Goal: Task Accomplishment & Management: Complete application form

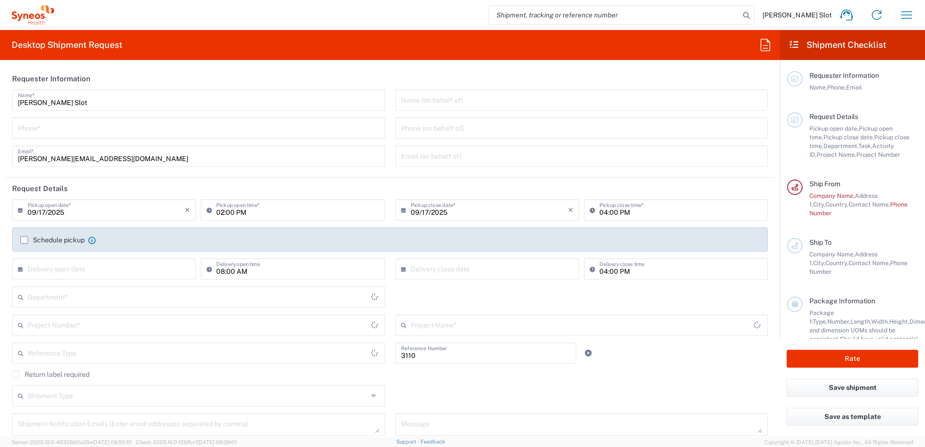
type input "Department"
type input "[GEOGRAPHIC_DATA]"
type input "Syneos Health Netherlands B.V."
click at [67, 132] on input "tel" at bounding box center [199, 127] width 362 height 17
paste input "[PHONE_NUMBER]"
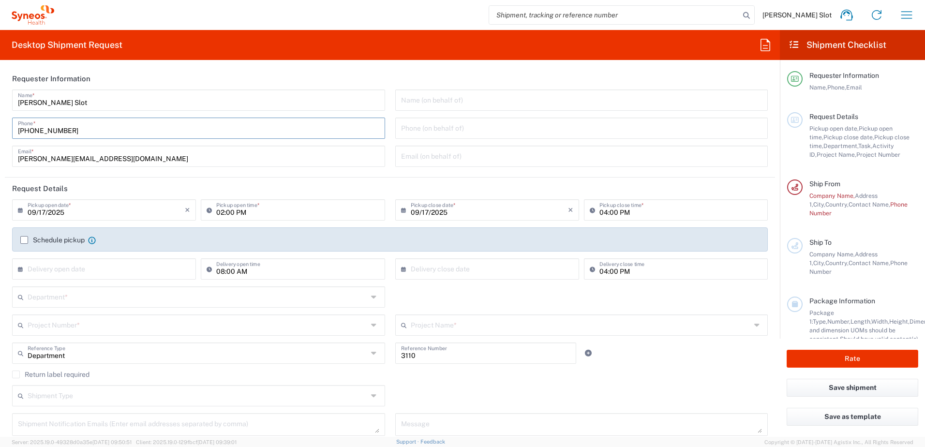
type input "[PHONE_NUMBER]"
click at [418, 105] on input "text" at bounding box center [582, 99] width 362 height 17
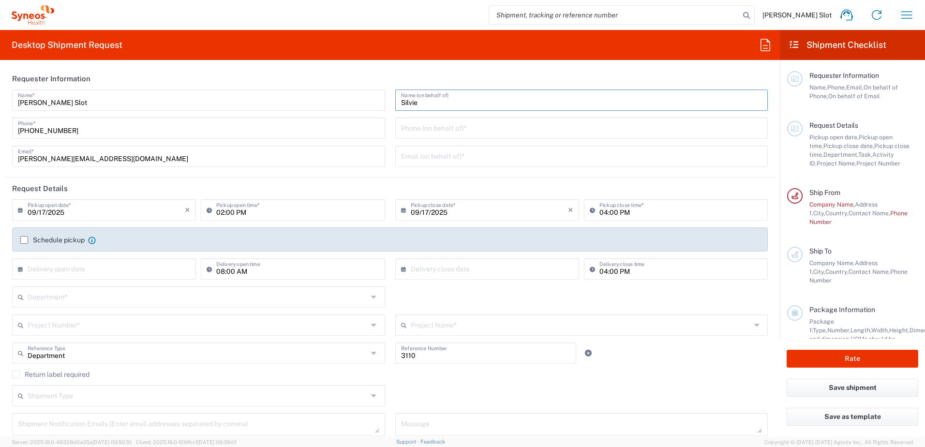
paste input "[PERSON_NAME]"
type input "[PERSON_NAME]"
click at [409, 130] on input "tel" at bounding box center [582, 127] width 362 height 17
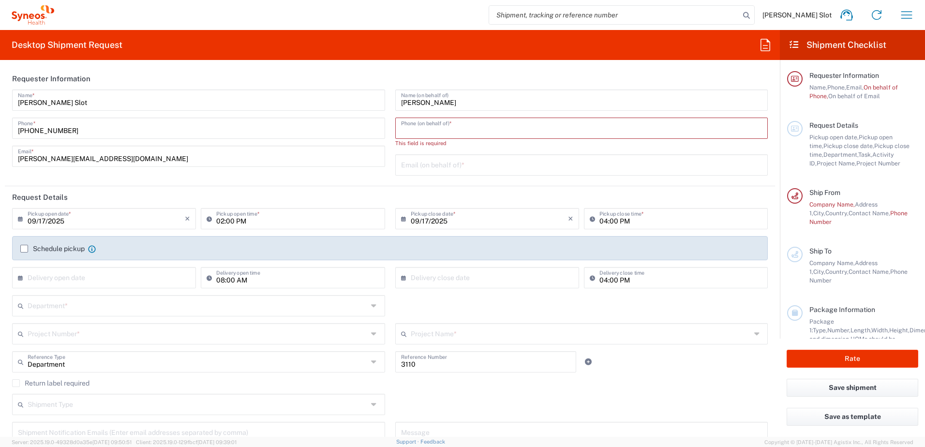
paste input "[PHONE_NUMBER]"
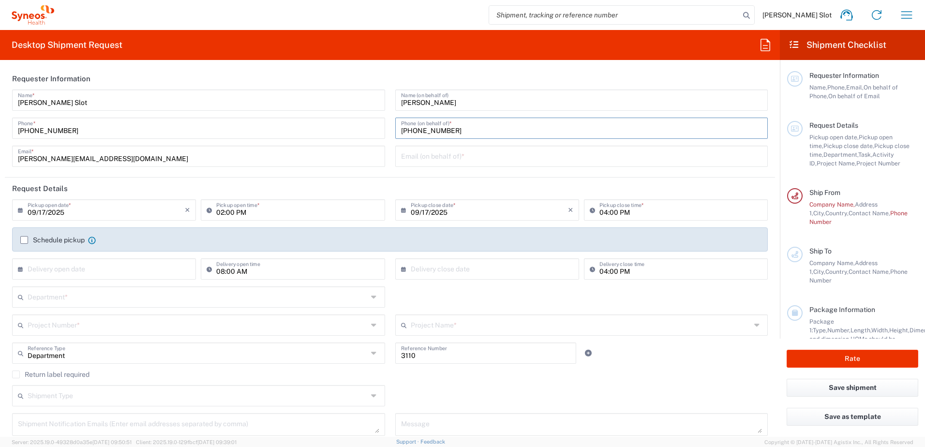
type input "[PHONE_NUMBER]"
click at [443, 160] on input "text" at bounding box center [582, 155] width 362 height 17
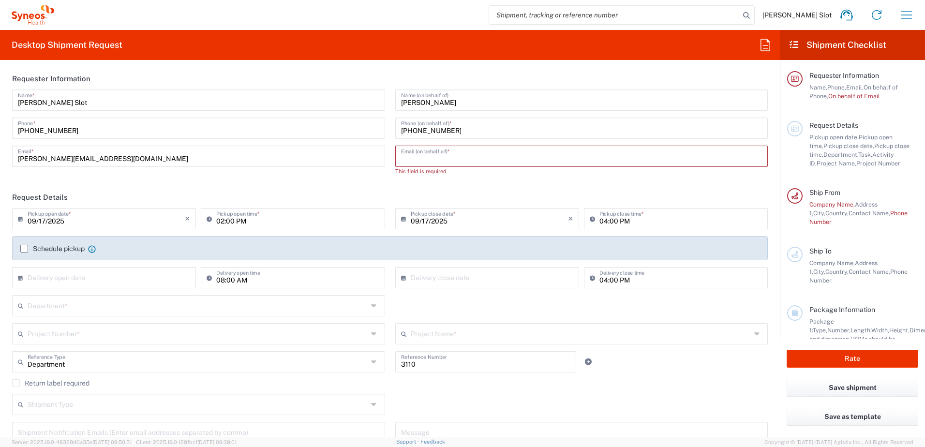
paste input "[EMAIL_ADDRESS][DOMAIN_NAME]"
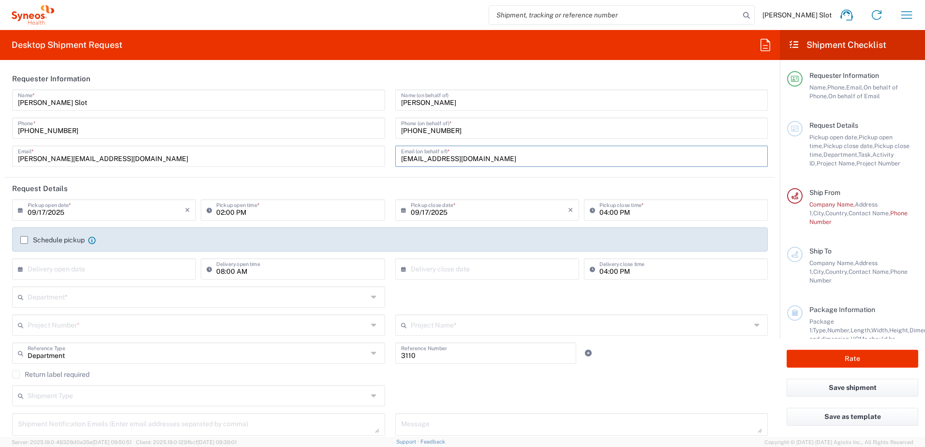
type input "[EMAIL_ADDRESS][DOMAIN_NAME]"
click at [131, 214] on input "09/17/2025" at bounding box center [106, 209] width 157 height 17
click at [88, 298] on span "23" at bounding box center [91, 298] width 15 height 14
type input "[DATE]"
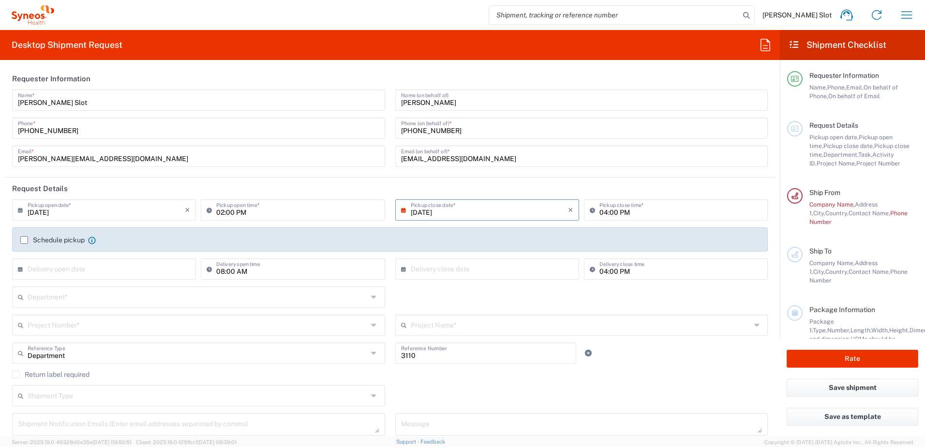
click at [26, 241] on label "Schedule pickup" at bounding box center [52, 240] width 64 height 8
click at [24, 240] on input "Schedule pickup" at bounding box center [24, 240] width 0 height 0
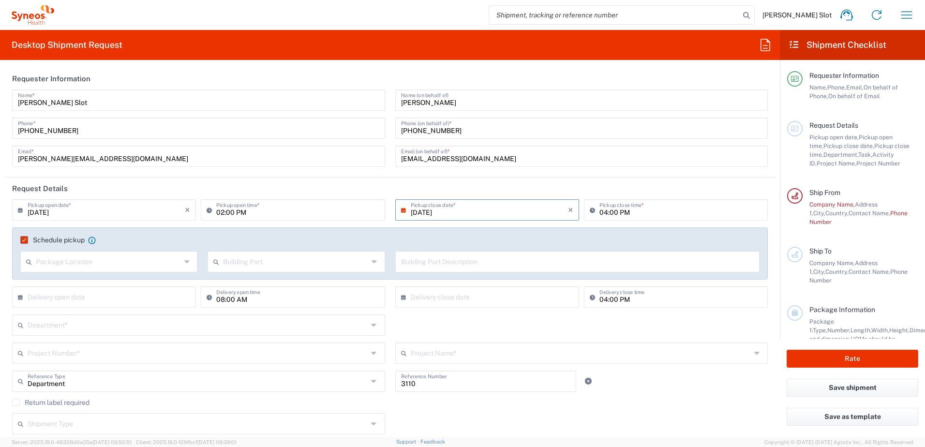
click at [124, 263] on input "text" at bounding box center [108, 261] width 145 height 17
click at [94, 272] on div "Package Location" at bounding box center [108, 261] width 177 height 21
click at [269, 261] on input "text" at bounding box center [295, 261] width 145 height 17
click at [463, 262] on input "text" at bounding box center [577, 261] width 353 height 17
click at [95, 257] on input "text" at bounding box center [108, 261] width 145 height 17
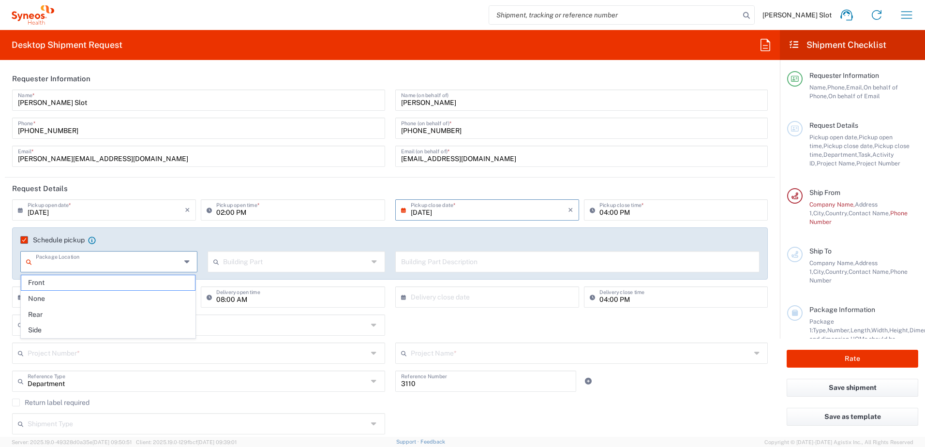
drag, startPoint x: 58, startPoint y: 298, endPoint x: 65, endPoint y: 295, distance: 7.8
click at [58, 299] on span "None" at bounding box center [108, 298] width 174 height 15
type input "None"
click at [239, 263] on input "text" at bounding box center [295, 261] width 145 height 17
click at [230, 298] on span "Building" at bounding box center [294, 298] width 174 height 15
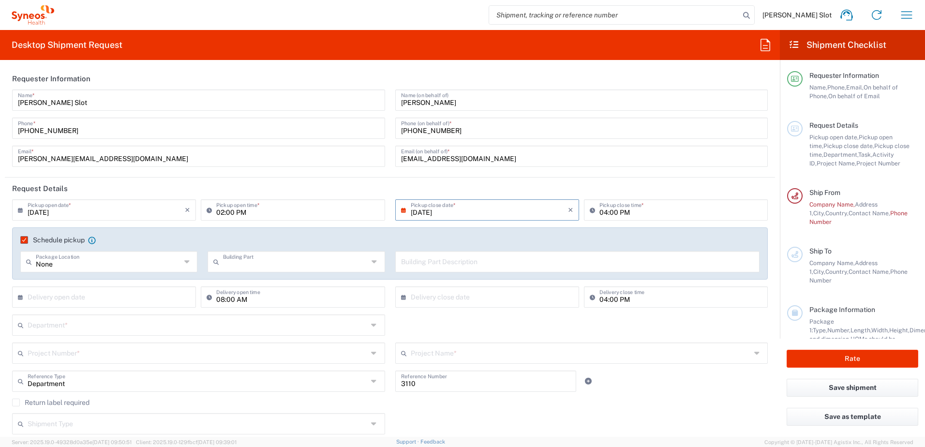
type input "Building"
click at [436, 263] on input "text" at bounding box center [577, 261] width 353 height 17
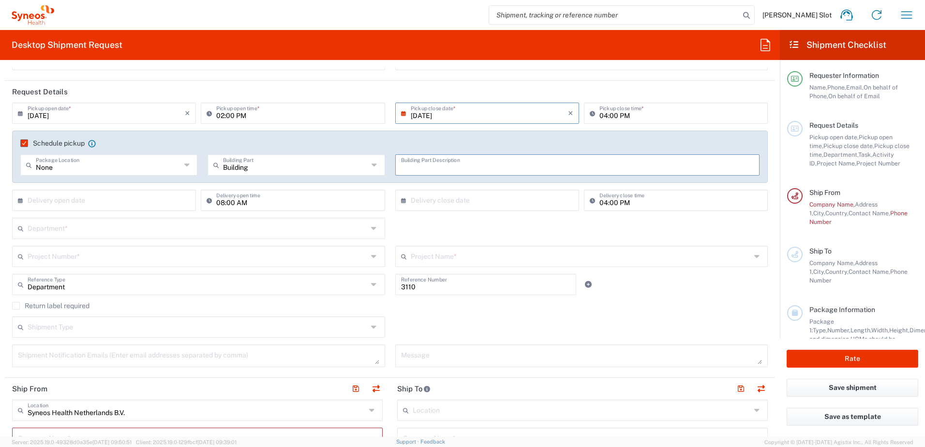
scroll to position [48, 0]
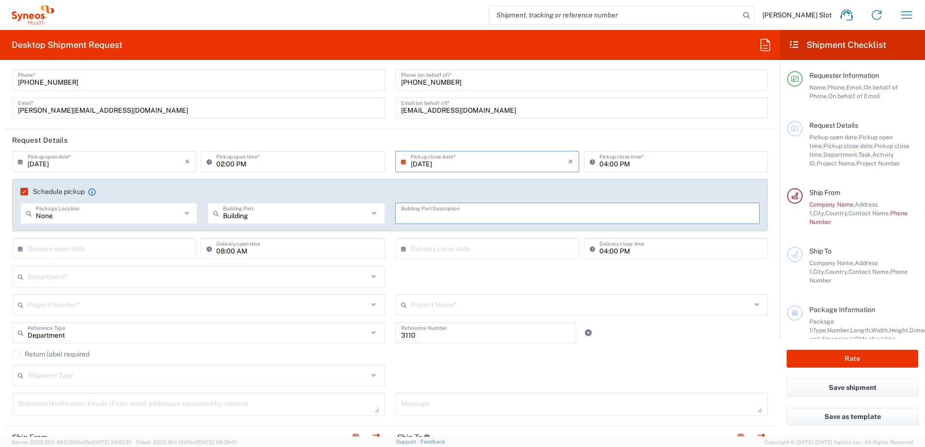
paste input "Vossenhol 29, 6681 [PERSON_NAME]"
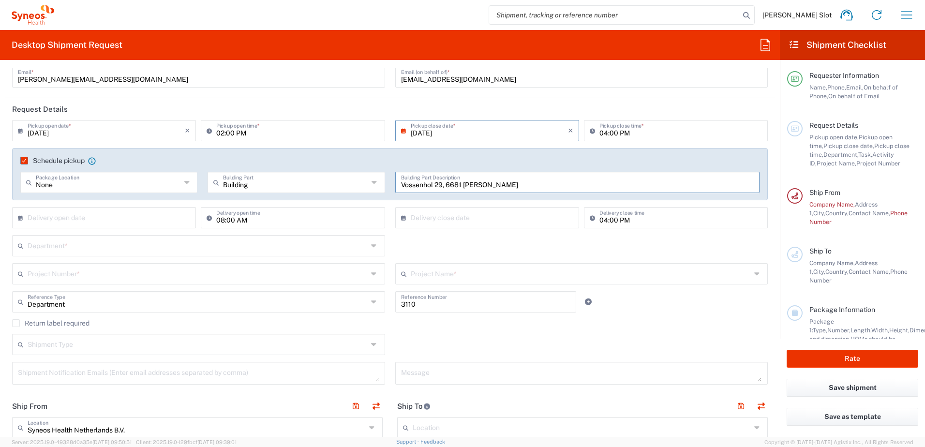
scroll to position [97, 0]
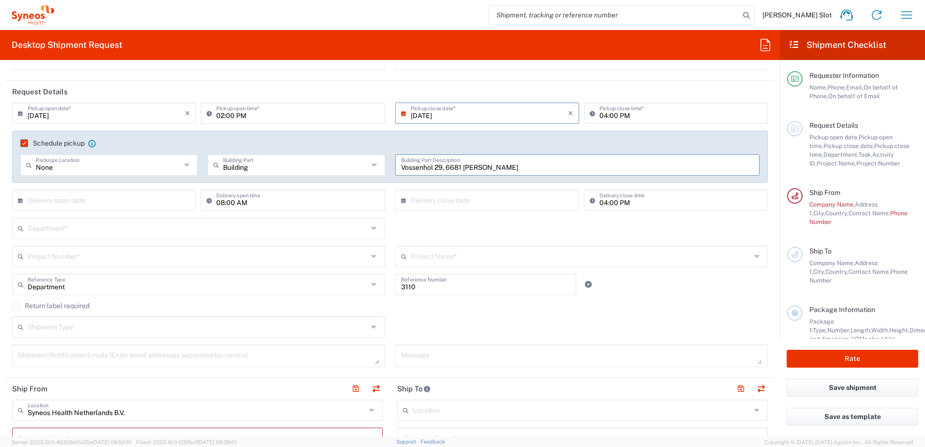
type input "Vossenhol 29, 6681 [PERSON_NAME]"
click at [151, 228] on input "text" at bounding box center [198, 227] width 340 height 17
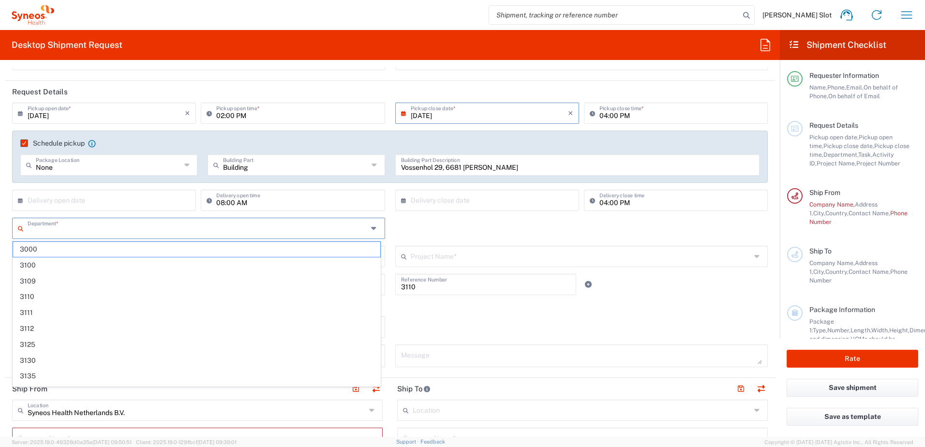
paste input "IT-4510"
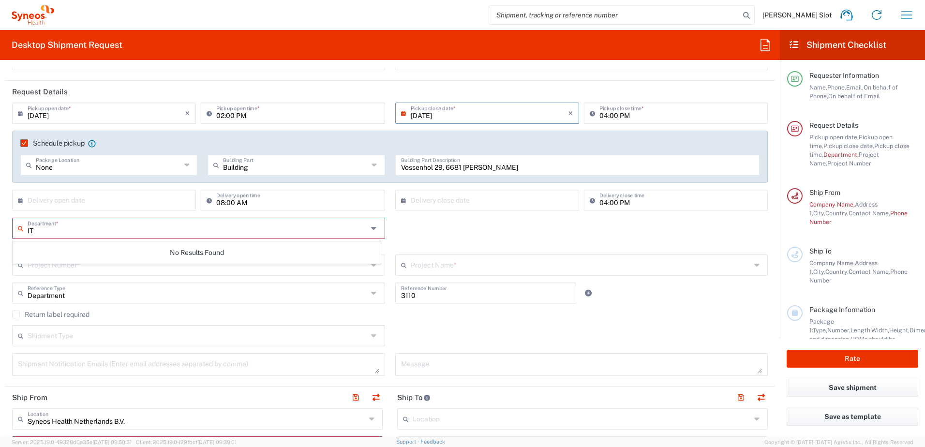
type input "I"
click at [30, 279] on span "4510" at bounding box center [196, 281] width 367 height 15
type input "4510"
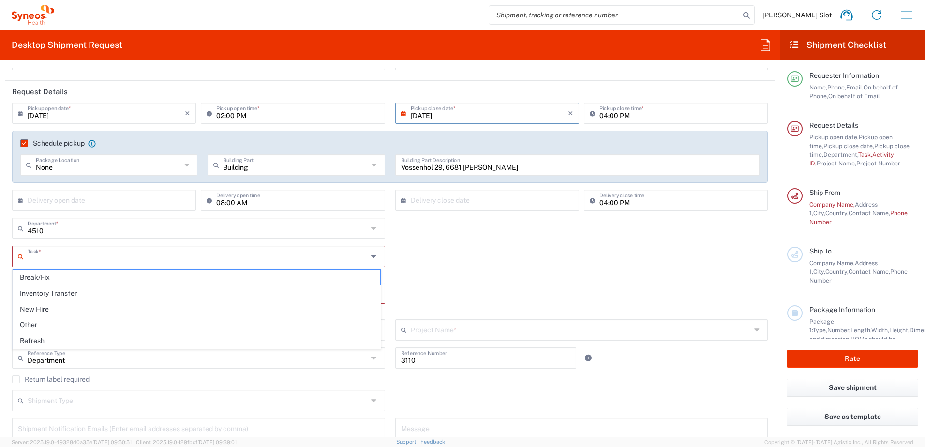
click at [136, 257] on input "text" at bounding box center [198, 255] width 340 height 17
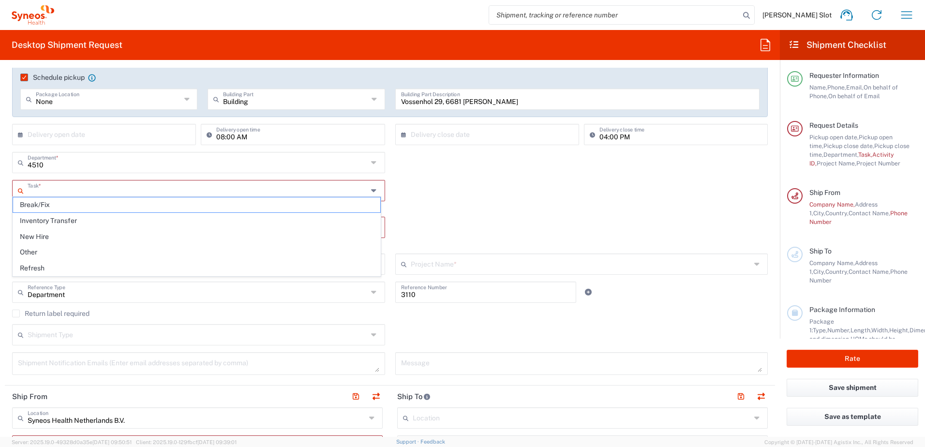
scroll to position [145, 0]
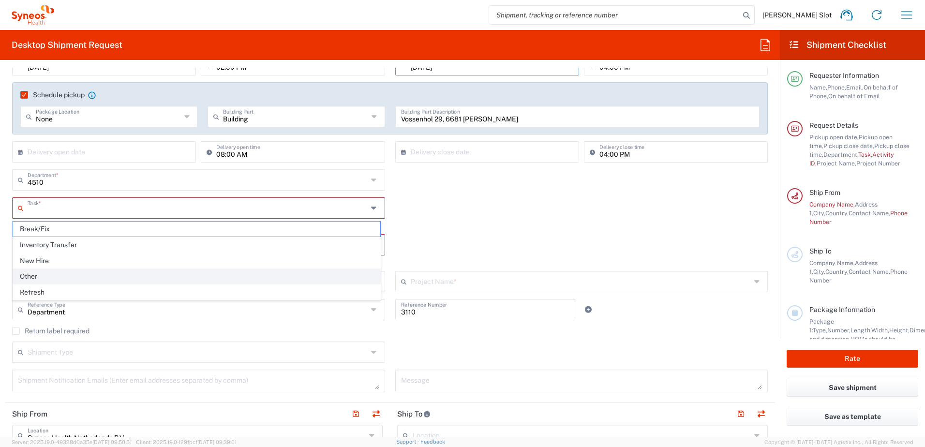
click at [45, 278] on span "Other" at bounding box center [196, 276] width 367 height 15
type input "Other"
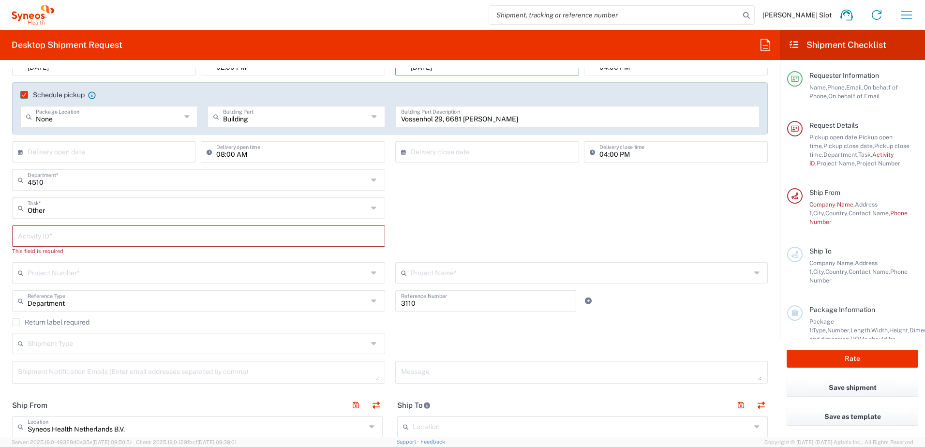
click at [100, 235] on input "text" at bounding box center [199, 235] width 362 height 17
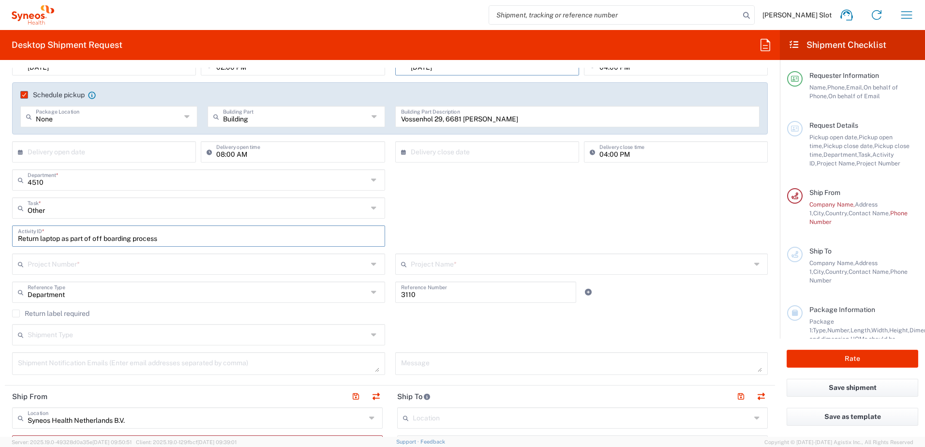
type input "Return laptop as part of off boarding process"
click at [229, 271] on input "text" at bounding box center [198, 263] width 340 height 17
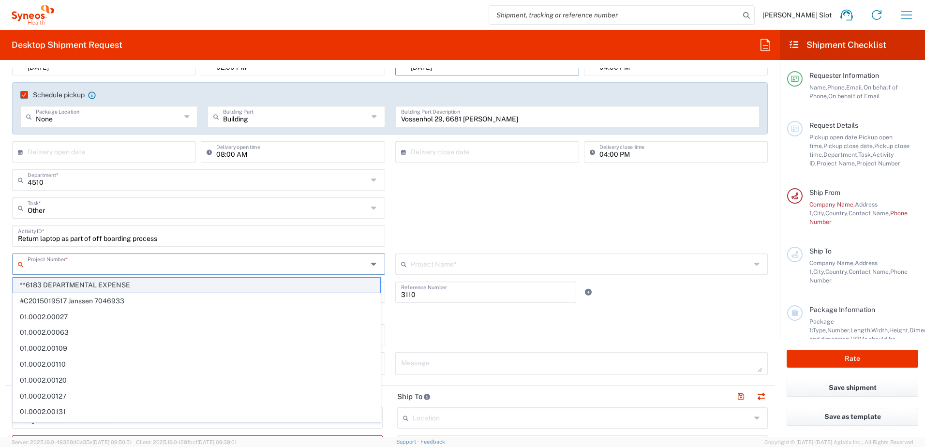
click at [121, 287] on span "**6183 DEPARTMENTAL EXPENSE" at bounding box center [196, 285] width 367 height 15
type input "**6183 DEPARTMENTAL EXPENSE"
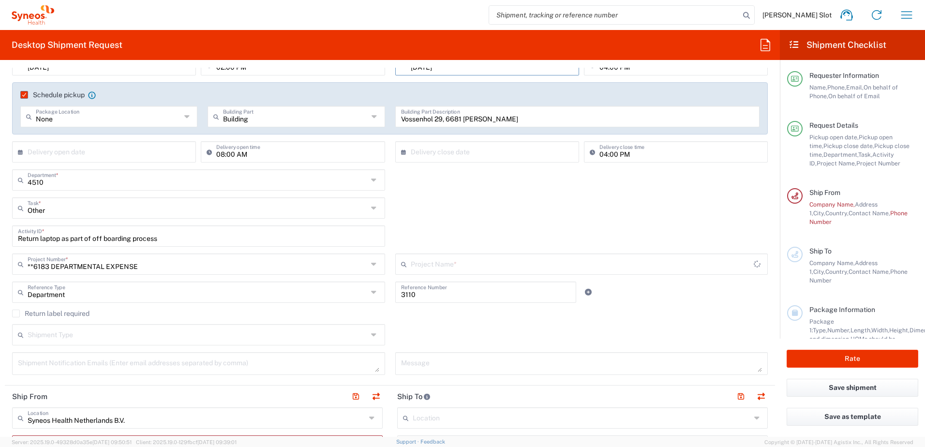
type input "6183"
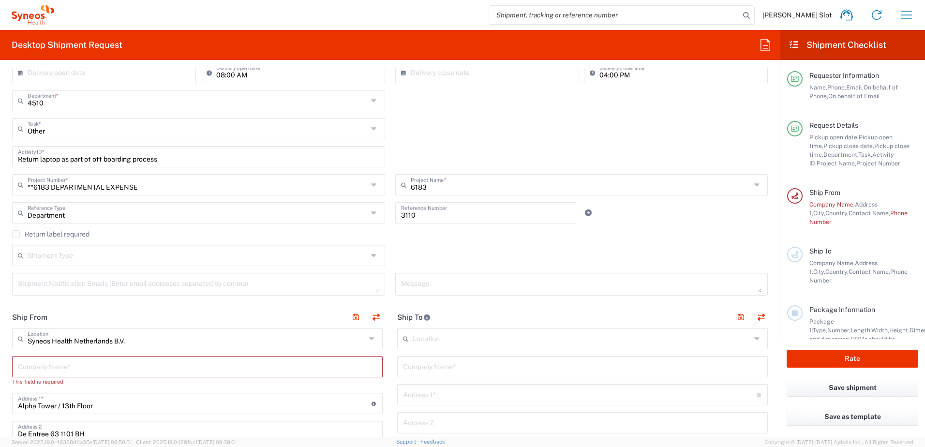
scroll to position [242, 0]
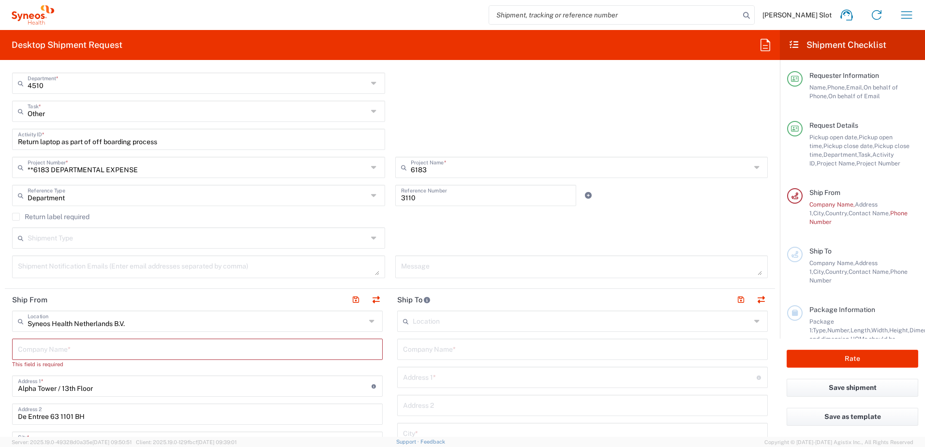
click at [15, 217] on label "Return label required" at bounding box center [50, 217] width 77 height 8
click at [16, 217] on input "Return label required" at bounding box center [16, 217] width 0 height 0
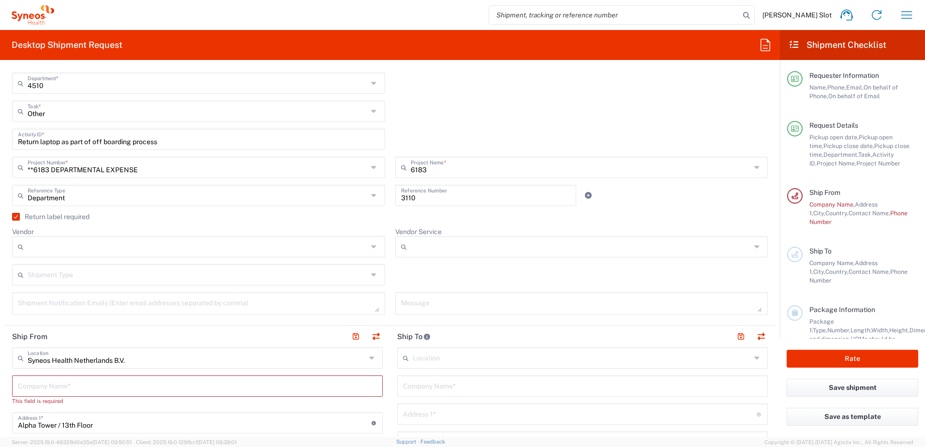
click at [372, 248] on icon at bounding box center [375, 246] width 8 height 15
click at [373, 247] on icon at bounding box center [375, 246] width 8 height 15
click at [19, 217] on label "Return label required" at bounding box center [50, 217] width 77 height 8
click at [13, 217] on input "Return label required" at bounding box center [13, 217] width 0 height 0
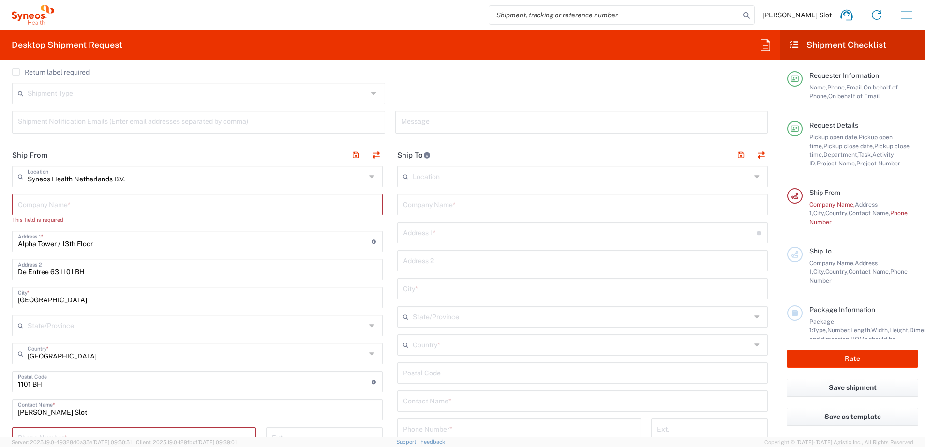
scroll to position [387, 0]
click at [148, 180] on input "text" at bounding box center [197, 175] width 338 height 17
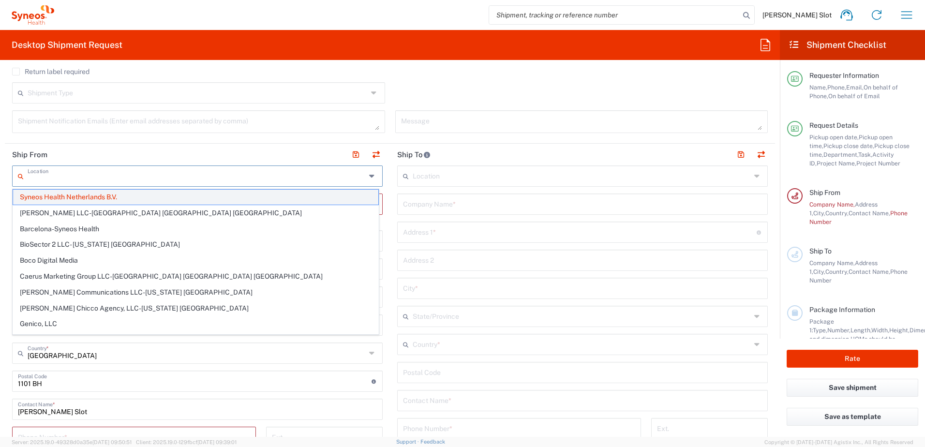
paste input "IT-4510"
type input "IT-4510"
paste input "Vossenhol 29, 6681 [PERSON_NAME]"
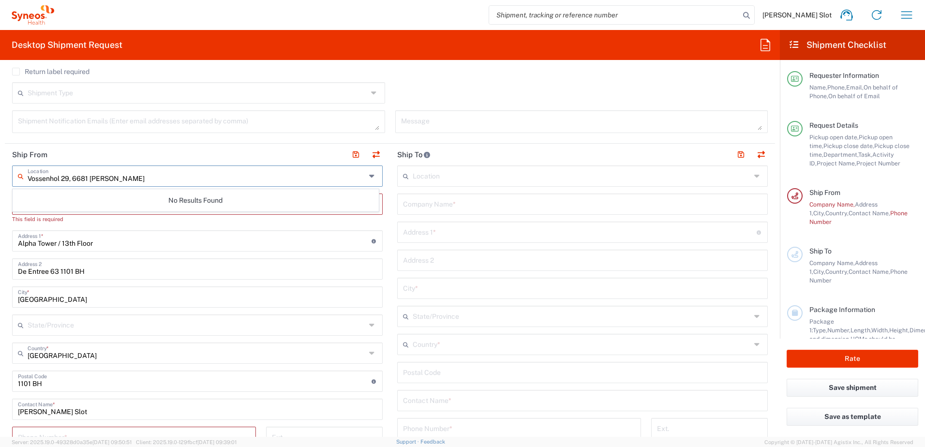
drag, startPoint x: 167, startPoint y: 180, endPoint x: 68, endPoint y: 184, distance: 99.3
click at [68, 184] on div "Vossenhol 29, 6681 [PERSON_NAME] Location" at bounding box center [197, 176] width 371 height 21
type input "Vossenhol 29"
drag, startPoint x: 69, startPoint y: 176, endPoint x: -41, endPoint y: 190, distance: 110.8
click at [0, 190] on html "[PERSON_NAME] Slot Home Shipment estimator Shipment tracking Desktop shipment r…" at bounding box center [462, 223] width 925 height 447
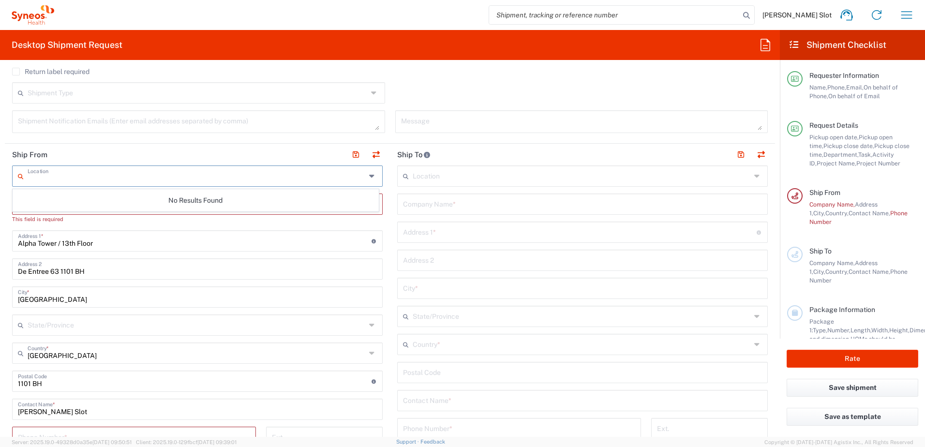
click at [50, 245] on input "Alpha Tower / 13th Floor" at bounding box center [195, 240] width 354 height 17
click at [369, 177] on icon at bounding box center [373, 175] width 8 height 15
type input "Syneos Health Netherlands B.V."
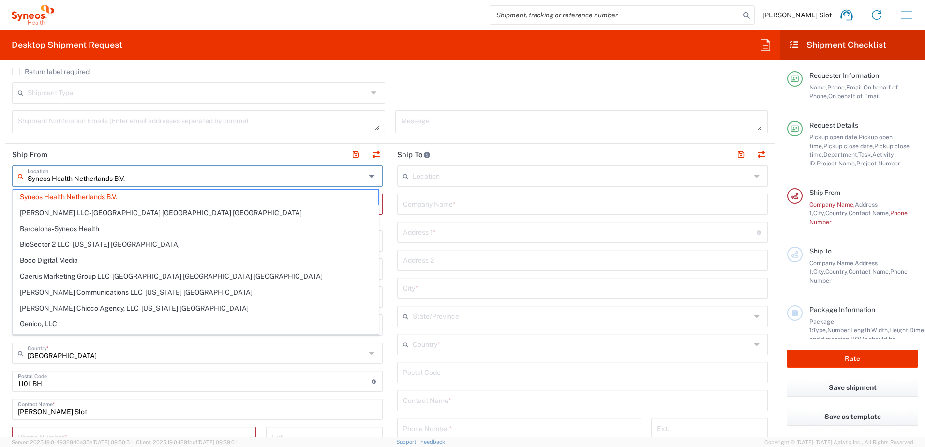
click at [372, 176] on icon at bounding box center [373, 175] width 8 height 15
drag, startPoint x: 288, startPoint y: 147, endPoint x: 256, endPoint y: 155, distance: 33.5
click at [288, 146] on header "Ship From" at bounding box center [197, 155] width 385 height 22
click at [147, 177] on input "text" at bounding box center [197, 175] width 338 height 17
drag, startPoint x: 154, startPoint y: 151, endPoint x: 159, endPoint y: 152, distance: 4.9
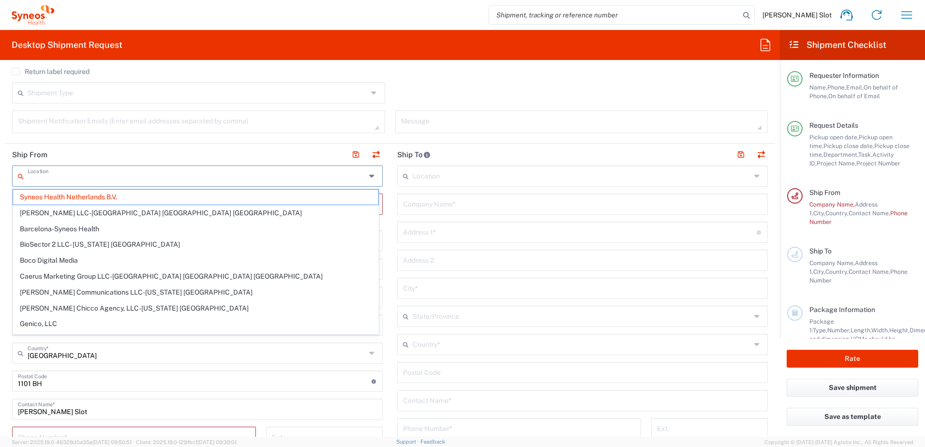
click at [155, 151] on header "Ship From" at bounding box center [197, 155] width 385 height 22
type input "Syneos Health Netherlands B.V."
drag, startPoint x: 136, startPoint y: 181, endPoint x: 20, endPoint y: 182, distance: 116.7
click at [20, 182] on div "Location" at bounding box center [197, 176] width 371 height 21
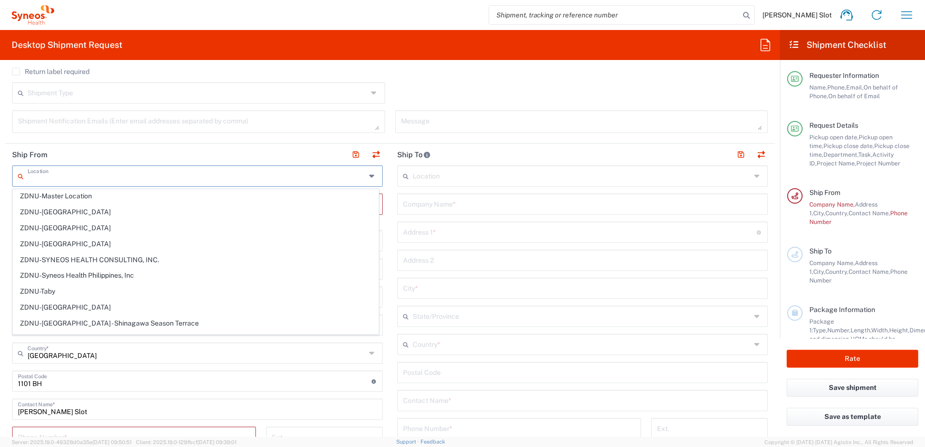
scroll to position [2125, 0]
click at [427, 86] on div "Shipment Type Batch Regular" at bounding box center [390, 96] width 766 height 28
type input "Syneos Health Netherlands B.V."
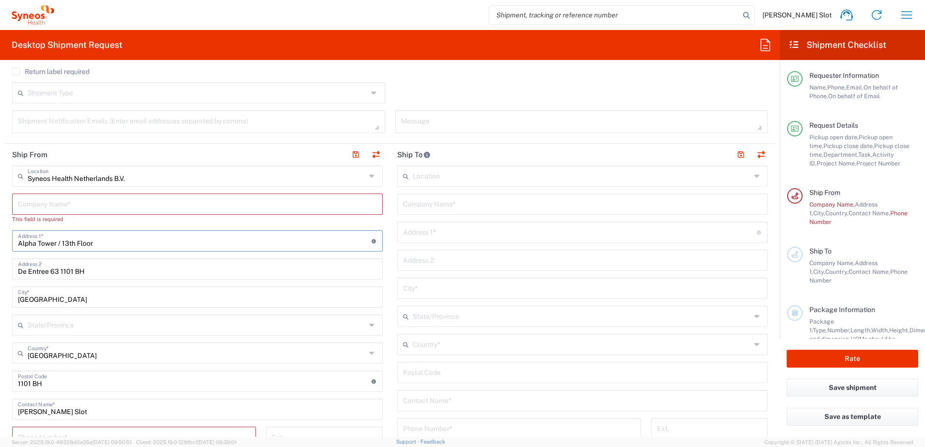
drag, startPoint x: 105, startPoint y: 242, endPoint x: -45, endPoint y: 247, distance: 149.1
click at [0, 247] on html "[PERSON_NAME] Slot Home Shipment estimator Shipment tracking Desktop shipment r…" at bounding box center [462, 223] width 925 height 447
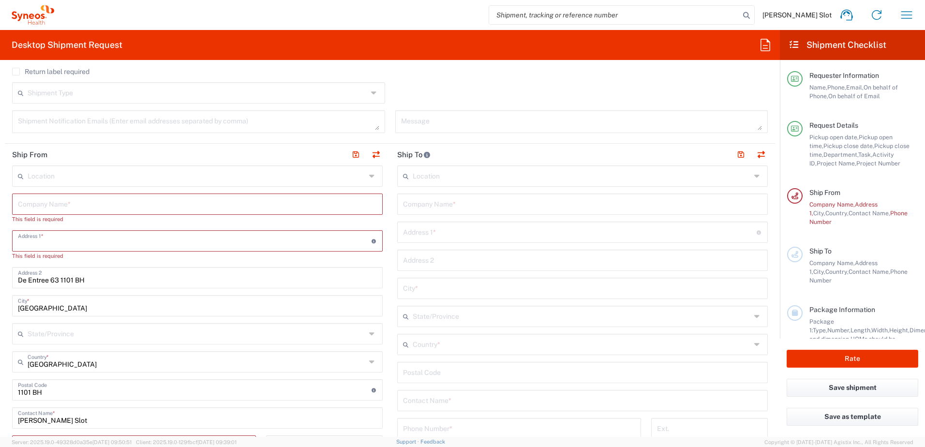
click at [73, 203] on input "text" at bounding box center [197, 203] width 359 height 17
paste input "Esatto-Clinical"
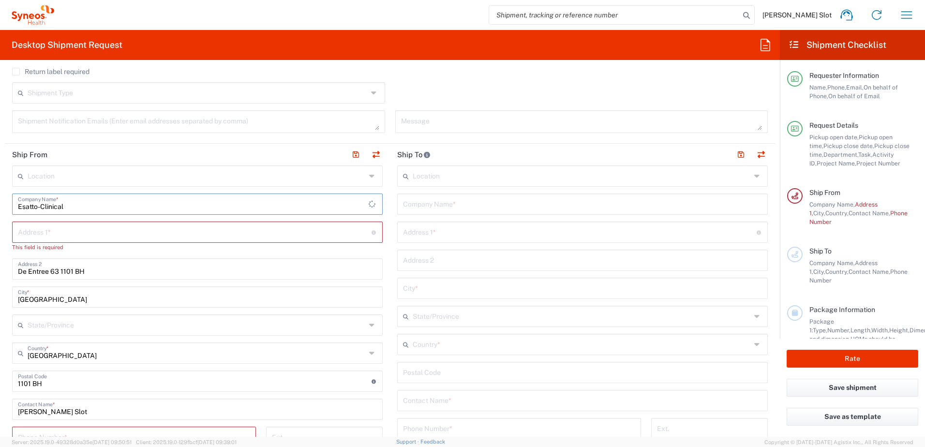
type input "Esatto-Clinical"
click at [31, 230] on input "text" at bounding box center [195, 231] width 354 height 17
paste input "Vossenhol 29"
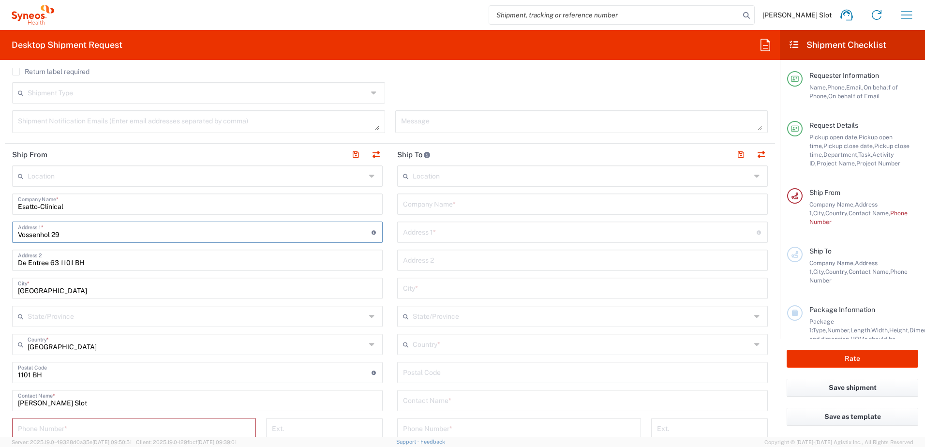
type input "Vossenhol 29"
drag, startPoint x: 100, startPoint y: 265, endPoint x: -1, endPoint y: 266, distance: 101.2
click at [0, 266] on html "[PERSON_NAME] Slot Home Shipment estimator Shipment tracking Desktop shipment r…" at bounding box center [462, 223] width 925 height 447
drag, startPoint x: 64, startPoint y: 286, endPoint x: 8, endPoint y: 293, distance: 56.6
click at [0, 286] on html "[PERSON_NAME] Slot Home Shipment estimator Shipment tracking Desktop shipment r…" at bounding box center [462, 223] width 925 height 447
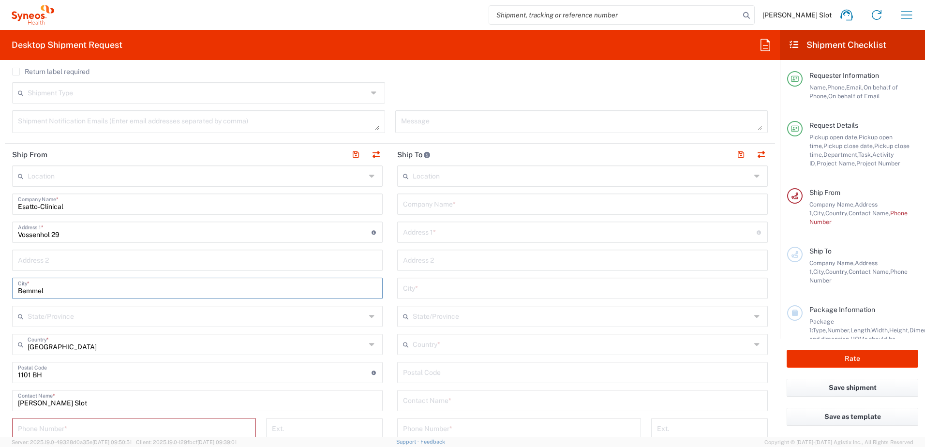
type input "Bemmel"
drag, startPoint x: 66, startPoint y: 376, endPoint x: -71, endPoint y: 384, distance: 136.7
click at [0, 384] on html "[PERSON_NAME] Slot Home Shipment estimator Shipment tracking Desktop shipment r…" at bounding box center [462, 223] width 925 height 447
paste input "6681 DJ"
type input "6681 DJ"
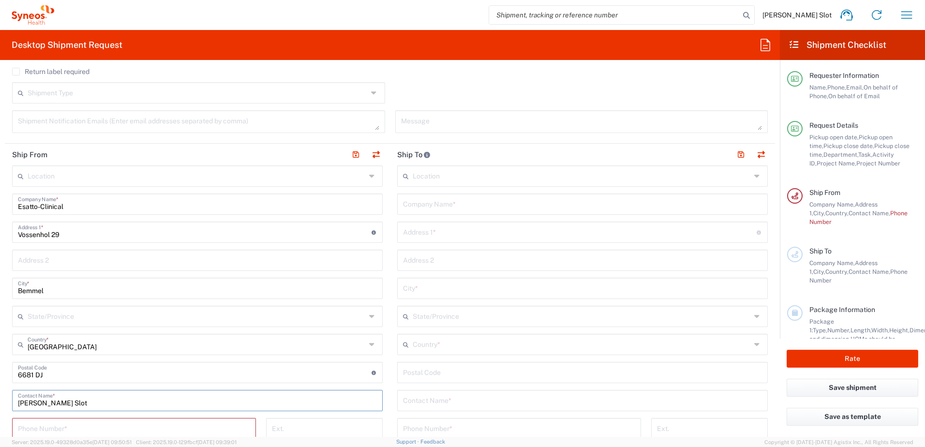
drag, startPoint x: 86, startPoint y: 402, endPoint x: 16, endPoint y: 405, distance: 70.2
click at [16, 405] on div "[PERSON_NAME] Slot Contact Name *" at bounding box center [197, 400] width 371 height 21
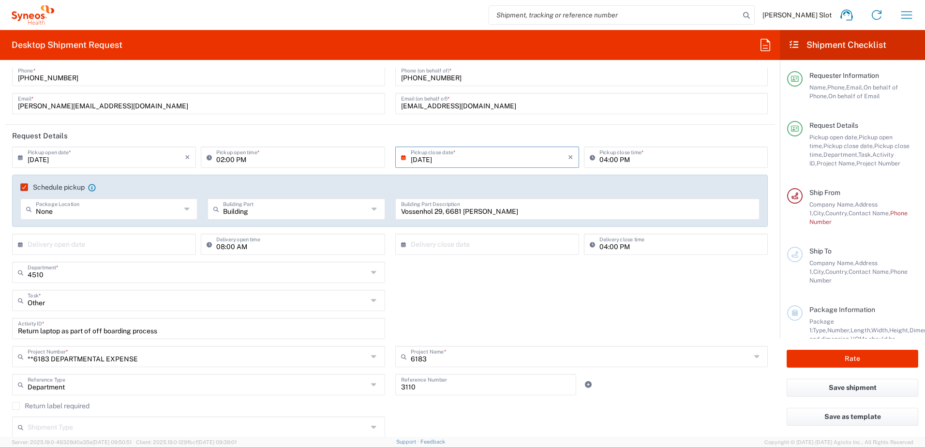
scroll to position [0, 0]
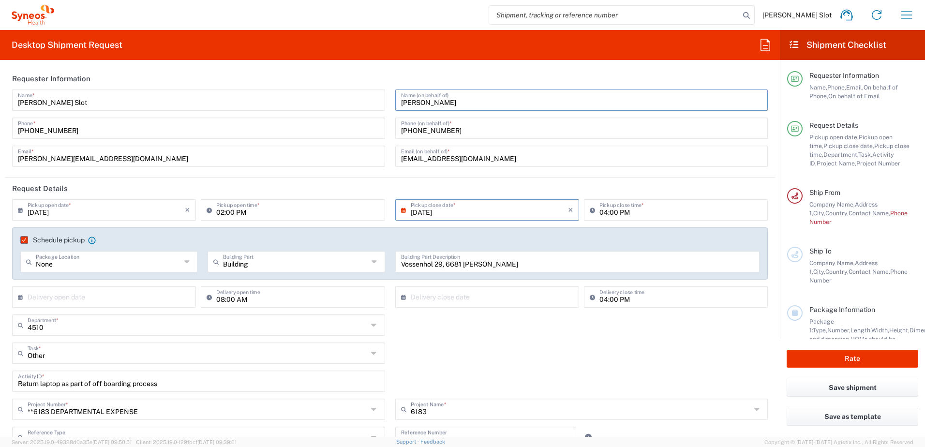
drag, startPoint x: 417, startPoint y: 103, endPoint x: 486, endPoint y: 99, distance: 69.3
click at [486, 99] on input "[PERSON_NAME]" at bounding box center [582, 99] width 362 height 17
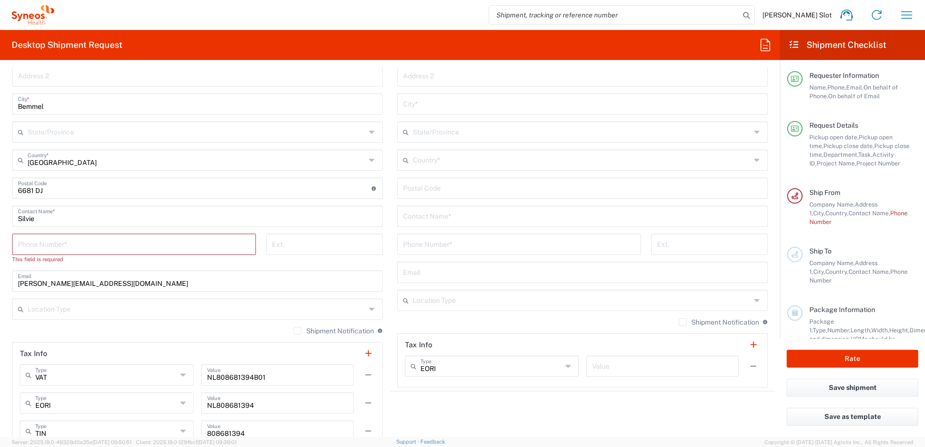
scroll to position [581, 0]
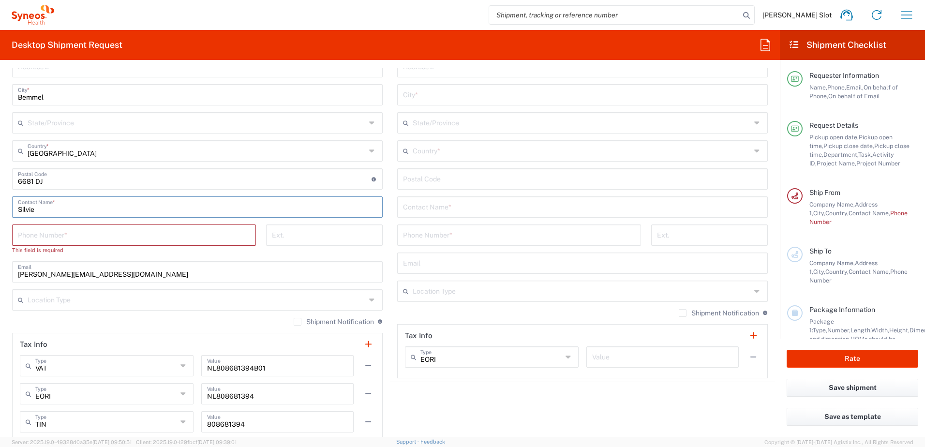
click at [46, 208] on input "Silvie" at bounding box center [197, 206] width 359 height 17
paste input "[PERSON_NAME]"
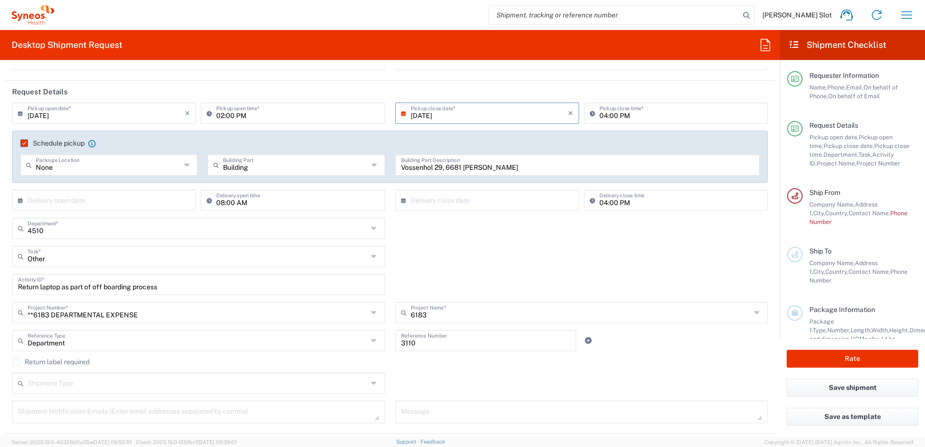
scroll to position [0, 0]
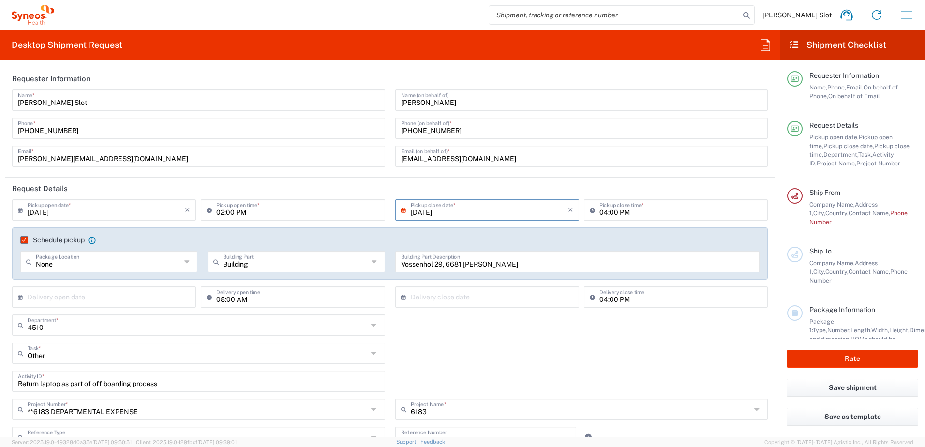
type input "[PERSON_NAME]"
drag, startPoint x: 462, startPoint y: 128, endPoint x: 394, endPoint y: 132, distance: 67.9
click at [395, 132] on div "[PHONE_NUMBER] Phone (on behalf of) *" at bounding box center [581, 128] width 373 height 21
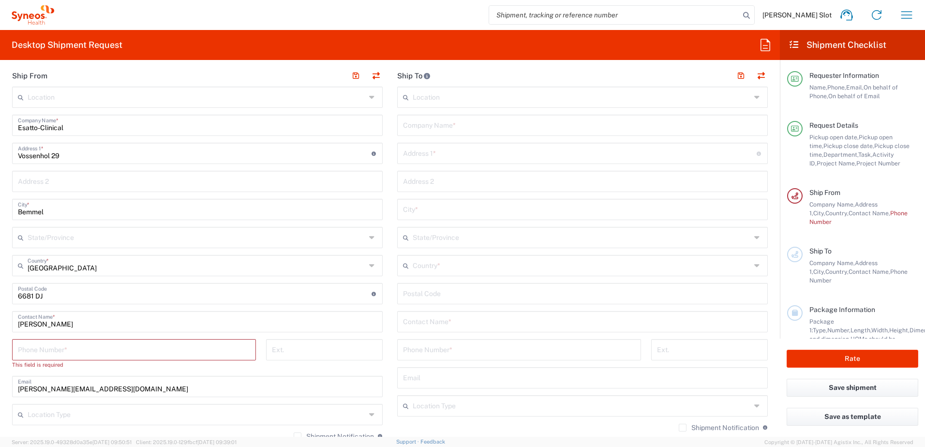
scroll to position [484, 0]
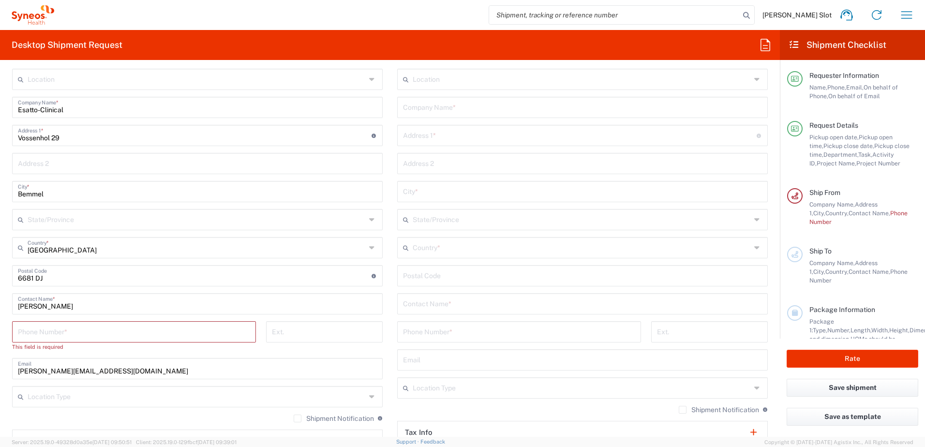
click at [61, 331] on input "tel" at bounding box center [134, 331] width 232 height 17
paste input "[PHONE_NUMBER]"
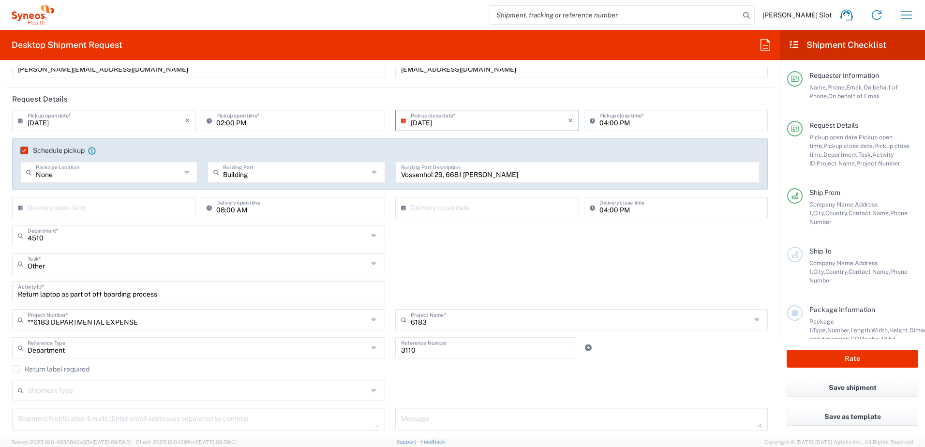
scroll to position [0, 0]
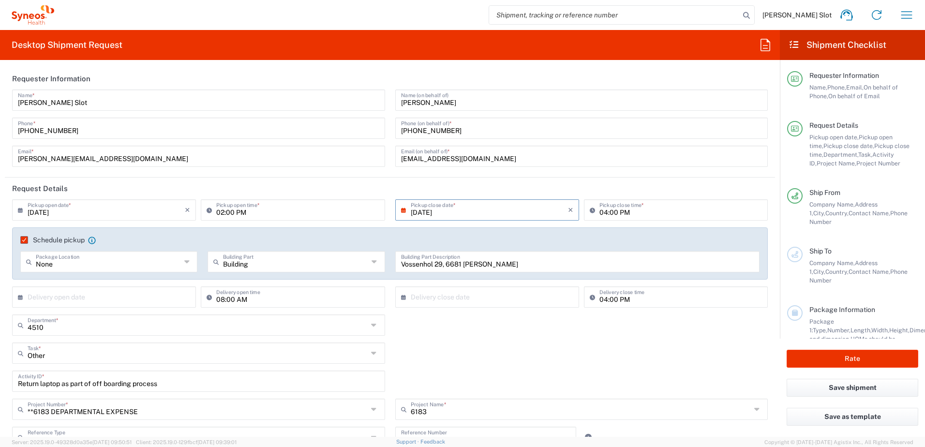
type input "[PHONE_NUMBER]"
drag, startPoint x: 483, startPoint y: 156, endPoint x: 389, endPoint y: 158, distance: 94.4
click at [390, 158] on div "[PERSON_NAME] Name (on behalf of) [PHONE_NUMBER] Phone (on behalf of) * [PERSON…" at bounding box center [581, 132] width 383 height 84
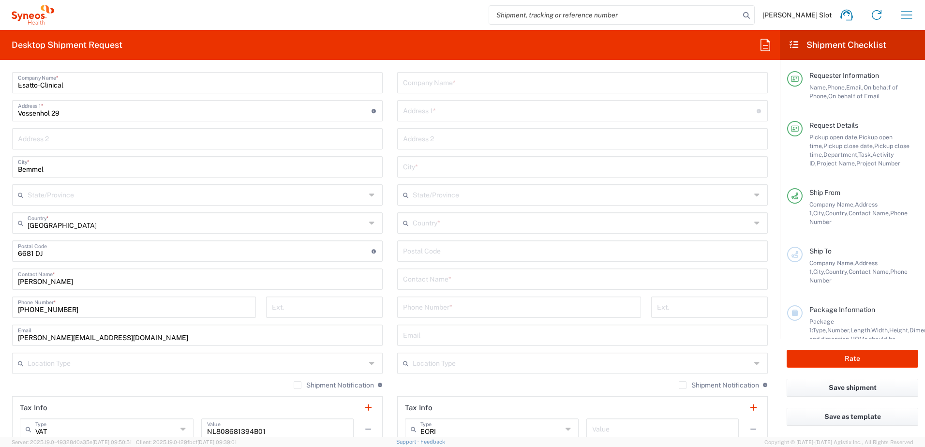
scroll to position [532, 0]
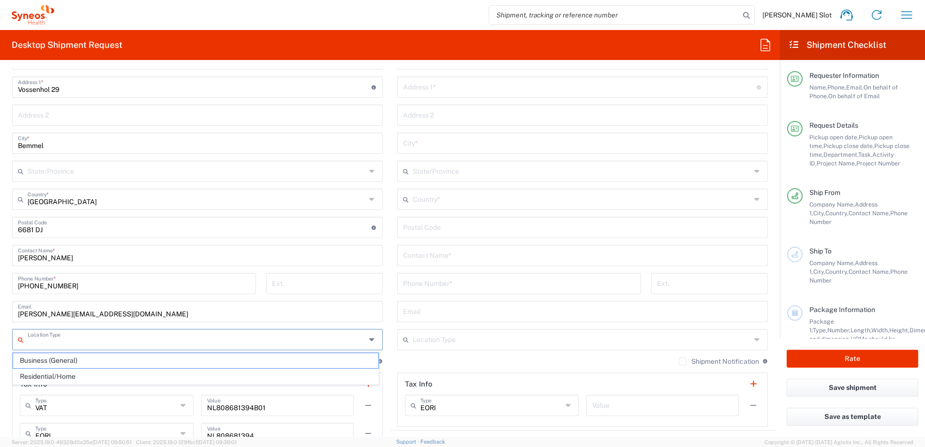
click at [46, 337] on input "text" at bounding box center [197, 339] width 338 height 17
paste input "[EMAIL_ADDRESS][DOMAIN_NAME]"
type input "[EMAIL_ADDRESS][DOMAIN_NAME]"
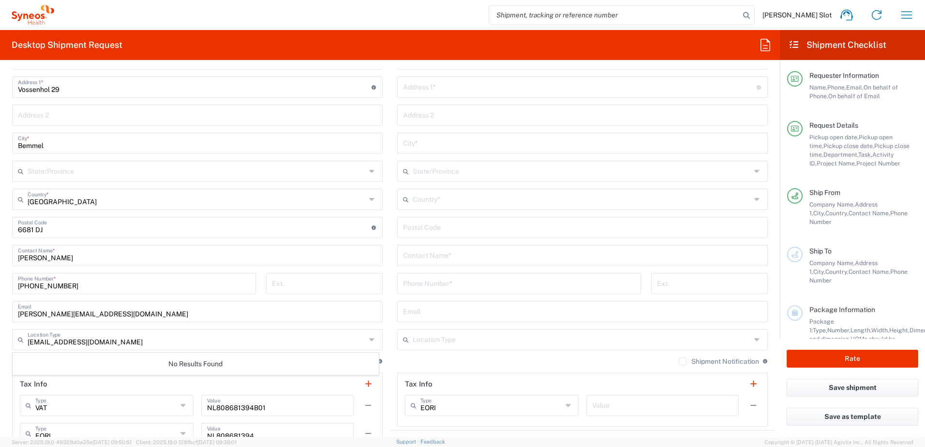
click at [404, 363] on div "Shipment Notification If checked, a shipment notification email will be sent to…" at bounding box center [582, 364] width 371 height 15
drag, startPoint x: 123, startPoint y: 318, endPoint x: -42, endPoint y: 307, distance: 164.9
click at [0, 307] on html "[PERSON_NAME] Slot Home Shipment estimator Shipment tracking Desktop shipment r…" at bounding box center [462, 223] width 925 height 447
paste input "[EMAIL_ADDRESS][DOMAIN_NAME]"
type input "[EMAIL_ADDRESS][DOMAIN_NAME]"
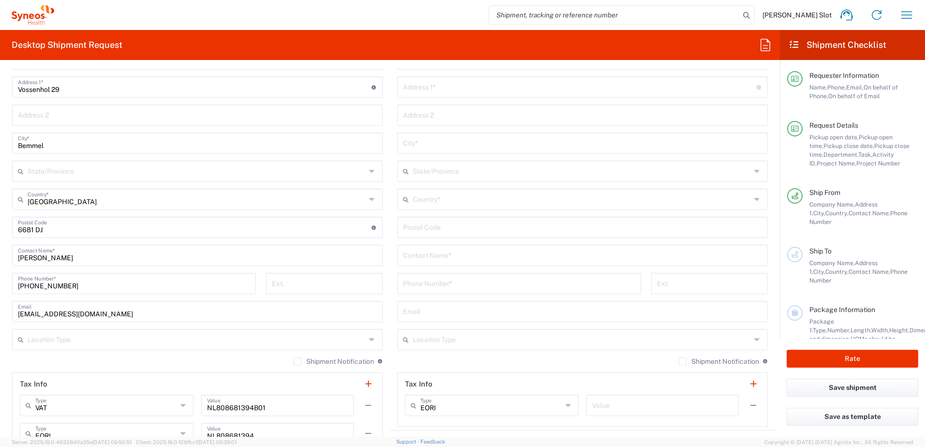
click at [390, 367] on main "Location [PERSON_NAME] LLC-[GEOGRAPHIC_DATA] [GEOGRAPHIC_DATA] [GEOGRAPHIC_DATA…" at bounding box center [582, 223] width 385 height 407
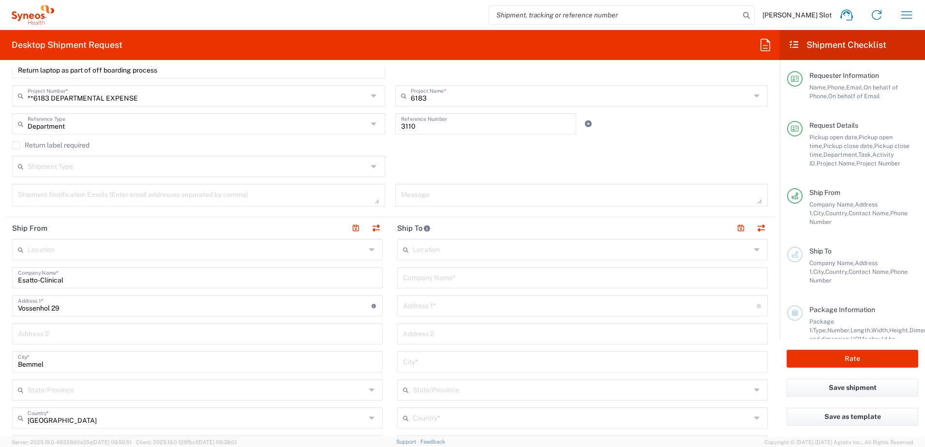
scroll to position [339, 0]
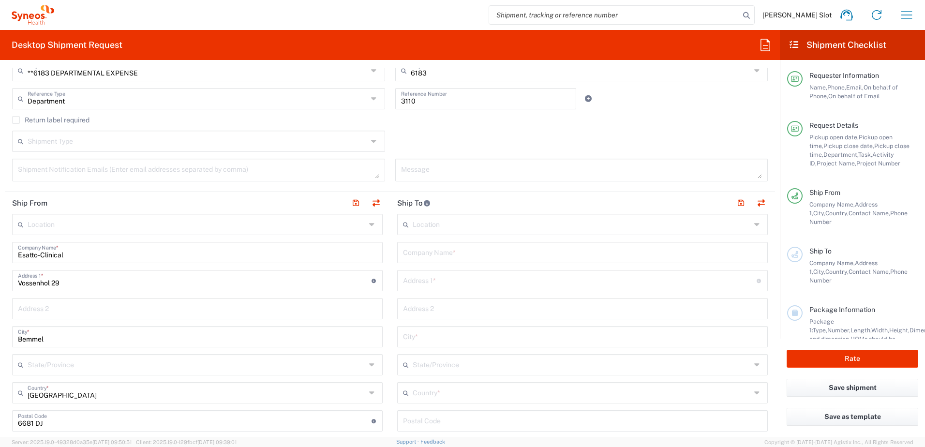
click at [453, 224] on input "text" at bounding box center [582, 223] width 338 height 17
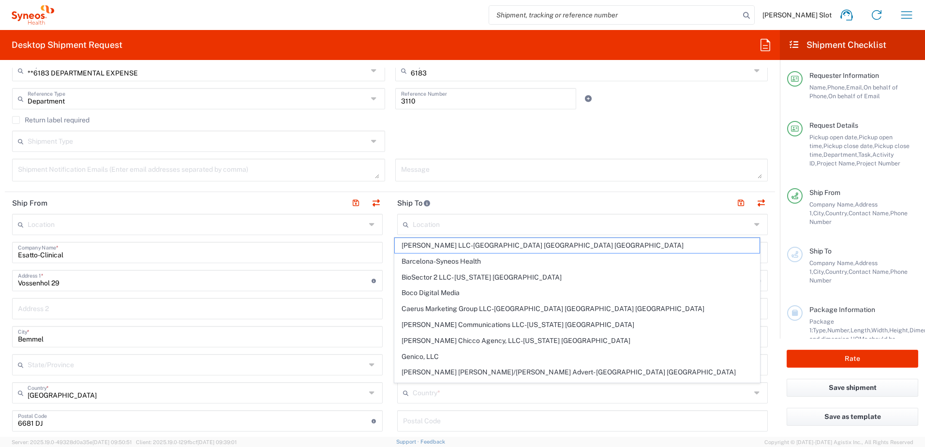
click at [591, 195] on header "Ship To" at bounding box center [582, 203] width 385 height 22
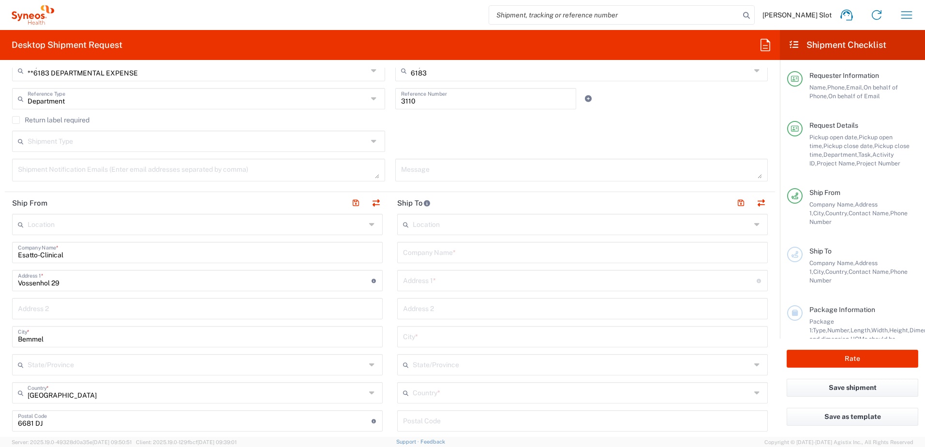
click at [423, 225] on input "text" at bounding box center [582, 223] width 338 height 17
type input "p"
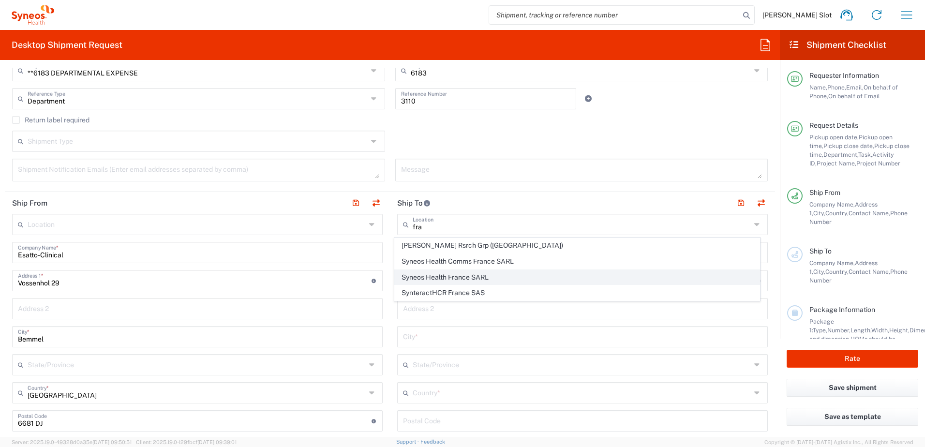
click at [486, 273] on span "Syneos Health France SARL" at bounding box center [577, 277] width 365 height 15
type input "Syneos Health France SARL"
type input "[STREET_ADDRESS][PERSON_NAME]"
type input "[STREET_ADDRESS]"
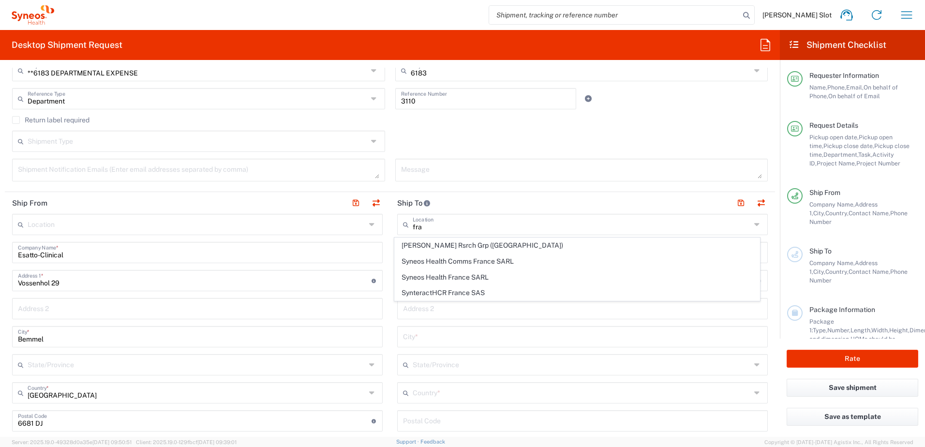
type input "[GEOGRAPHIC_DATA]"
type input "75014"
type input "Sender/Shipper"
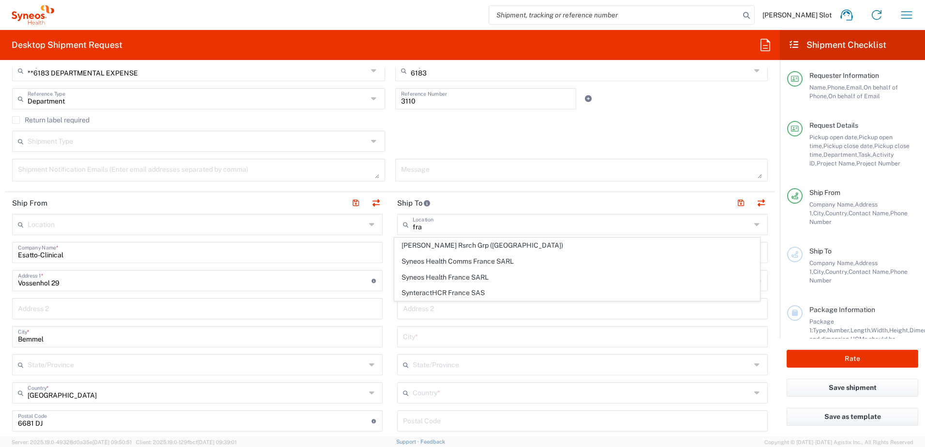
type input "Delivery Duty Paid"
